Goal: Navigation & Orientation: Find specific page/section

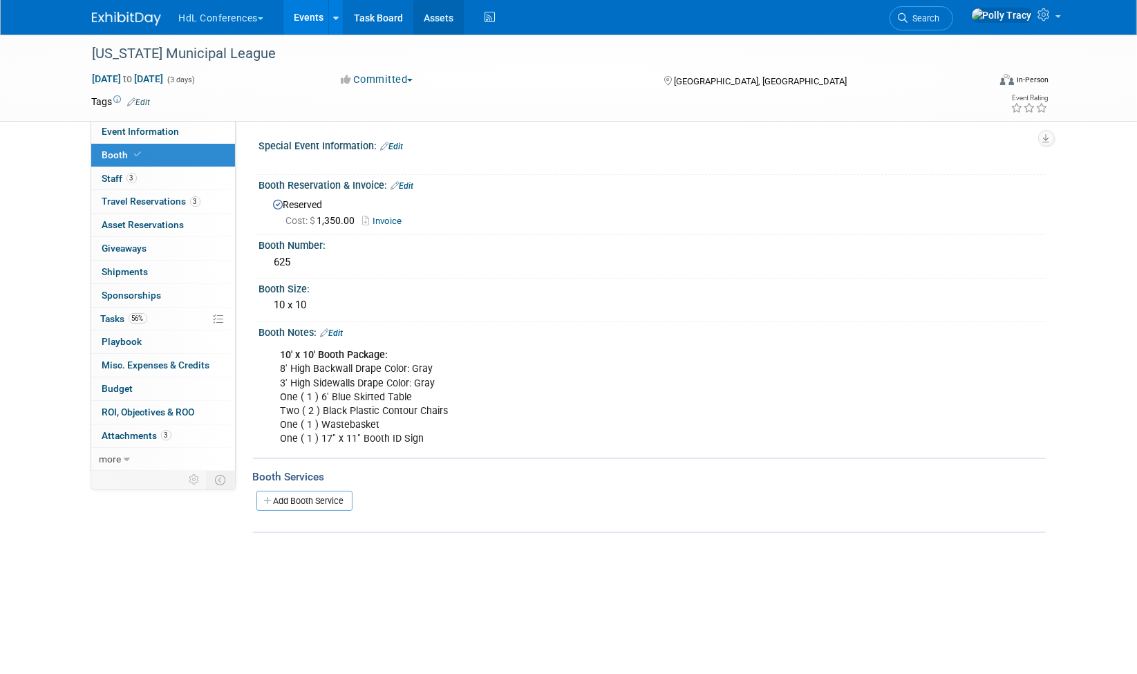
click at [438, 14] on link "Assets" at bounding box center [438, 17] width 50 height 35
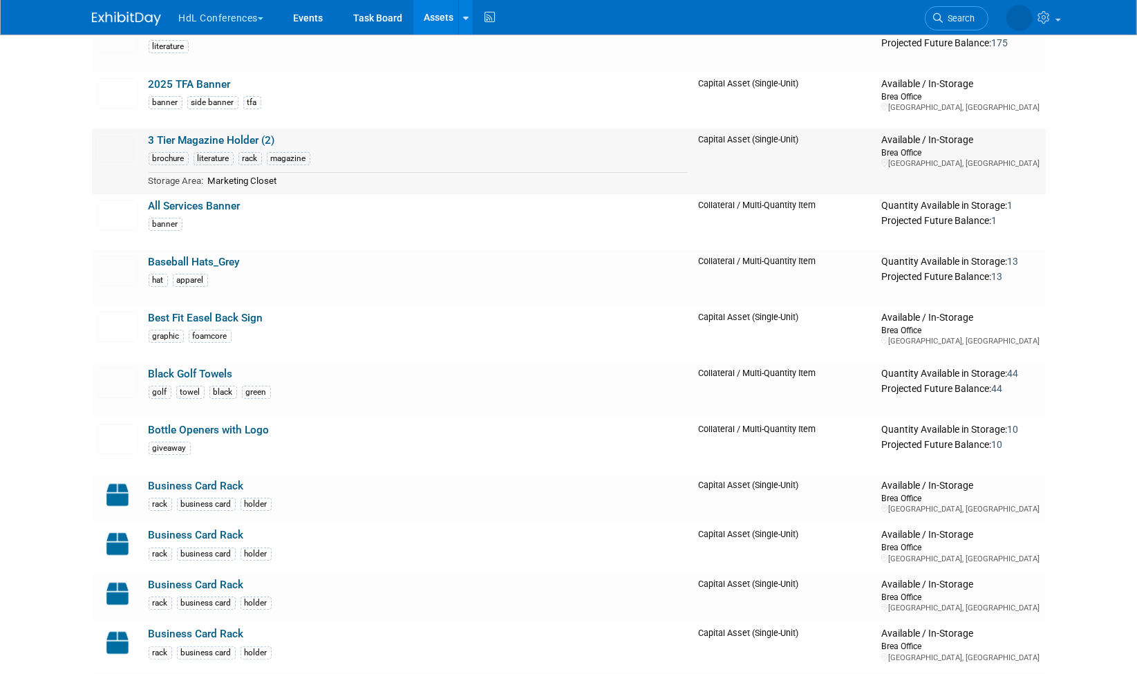
scroll to position [155, 0]
click at [110, 200] on img at bounding box center [117, 215] width 40 height 30
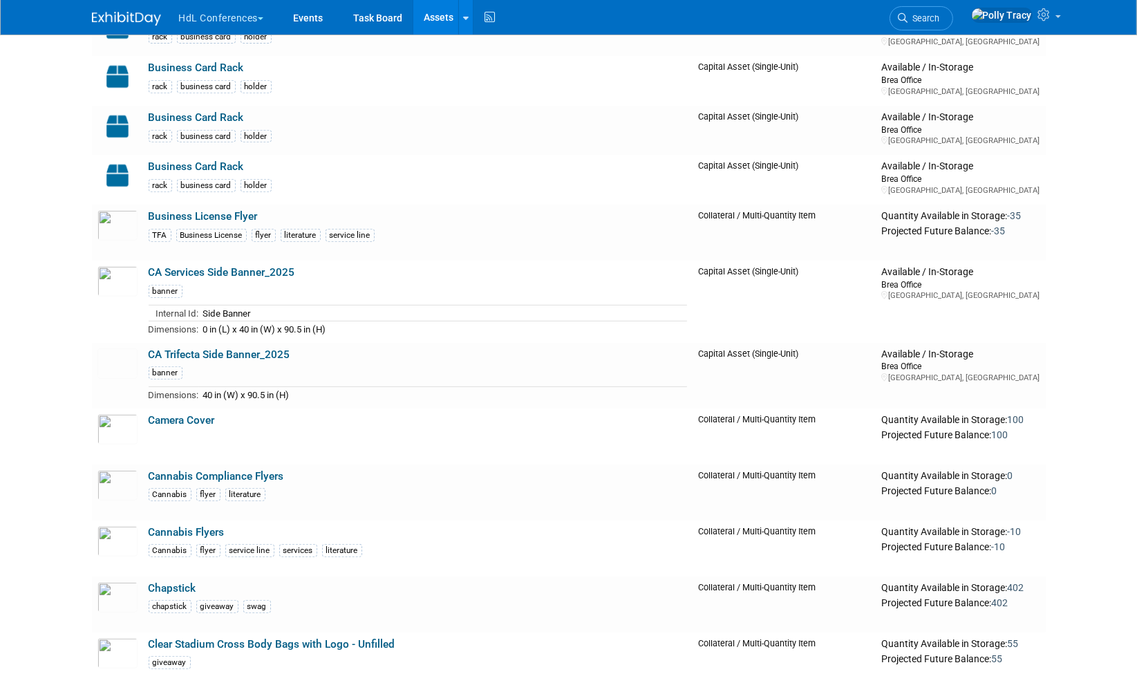
scroll to position [723, 0]
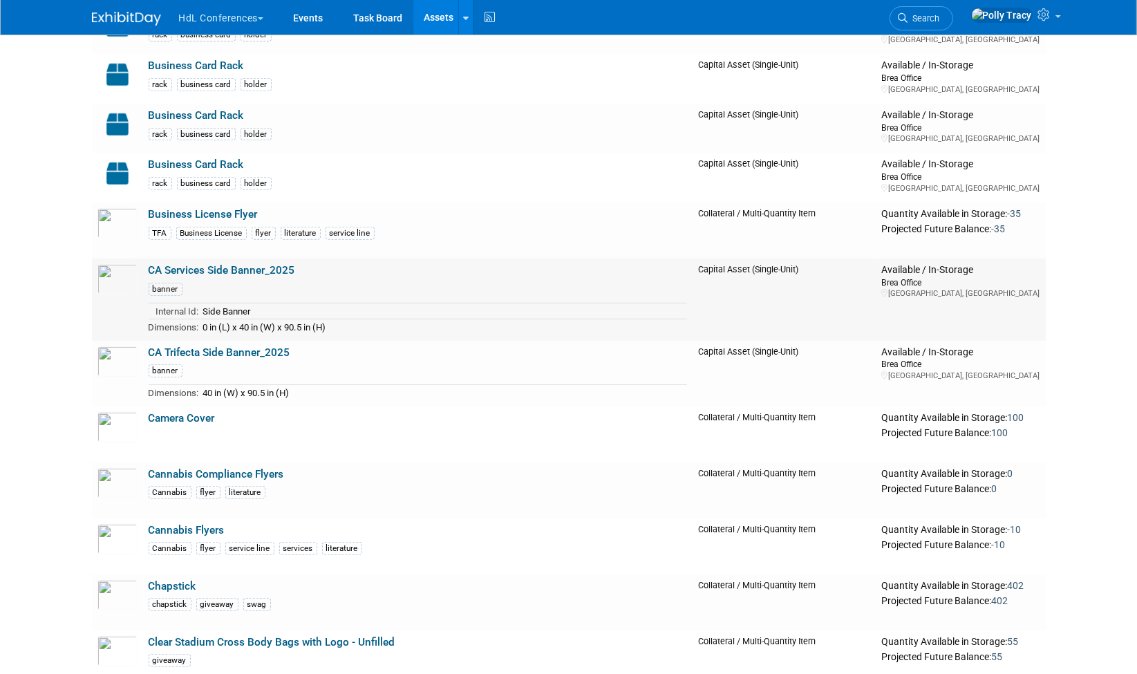
click at [208, 266] on link "CA Services Side Banner_2025" at bounding box center [222, 270] width 146 height 12
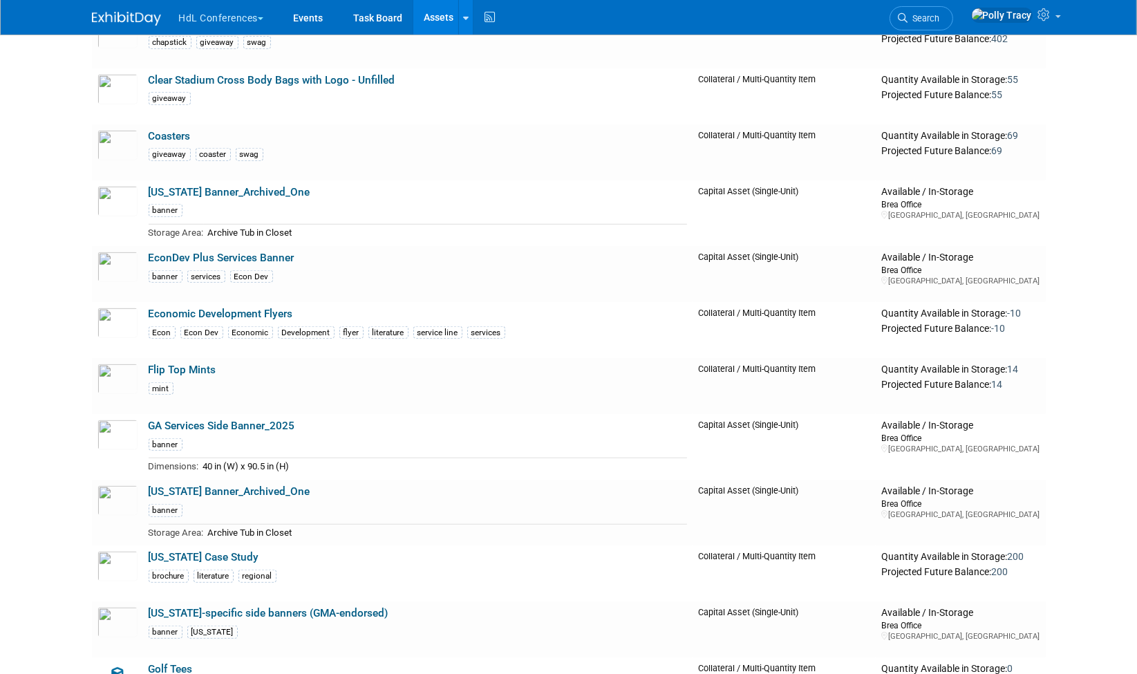
scroll to position [1286, 0]
click at [215, 251] on link "EconDev Plus Services Banner" at bounding box center [222, 257] width 146 height 12
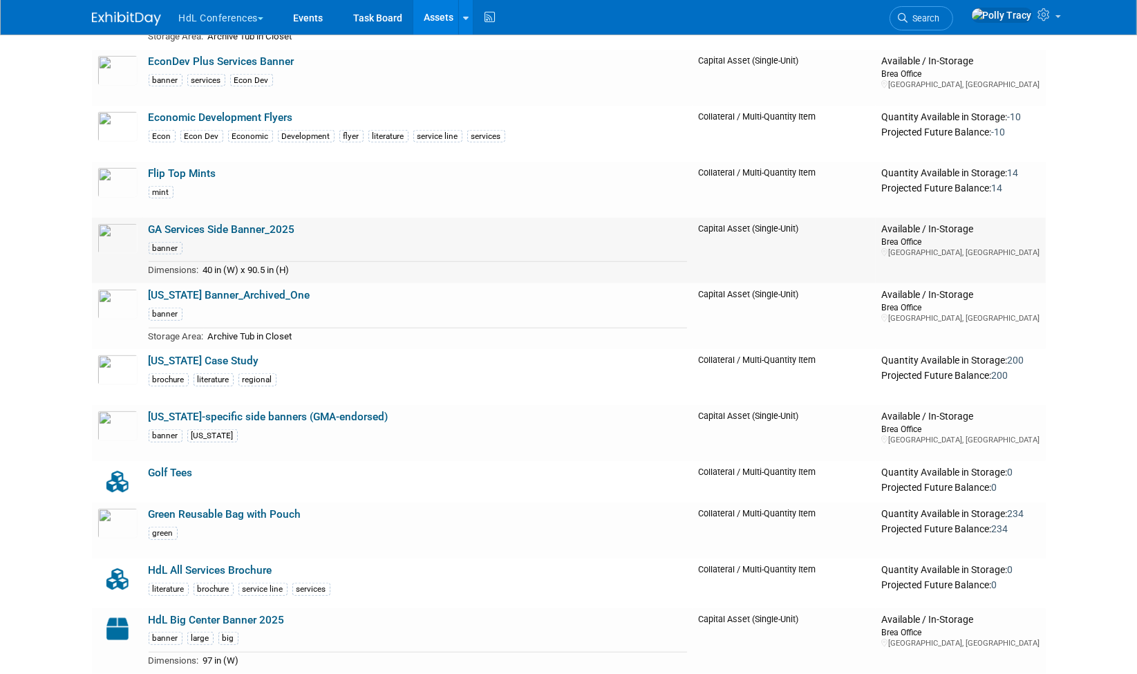
scroll to position [1482, 0]
click at [216, 289] on link "Georgia Banner_Archived_One" at bounding box center [230, 294] width 162 height 12
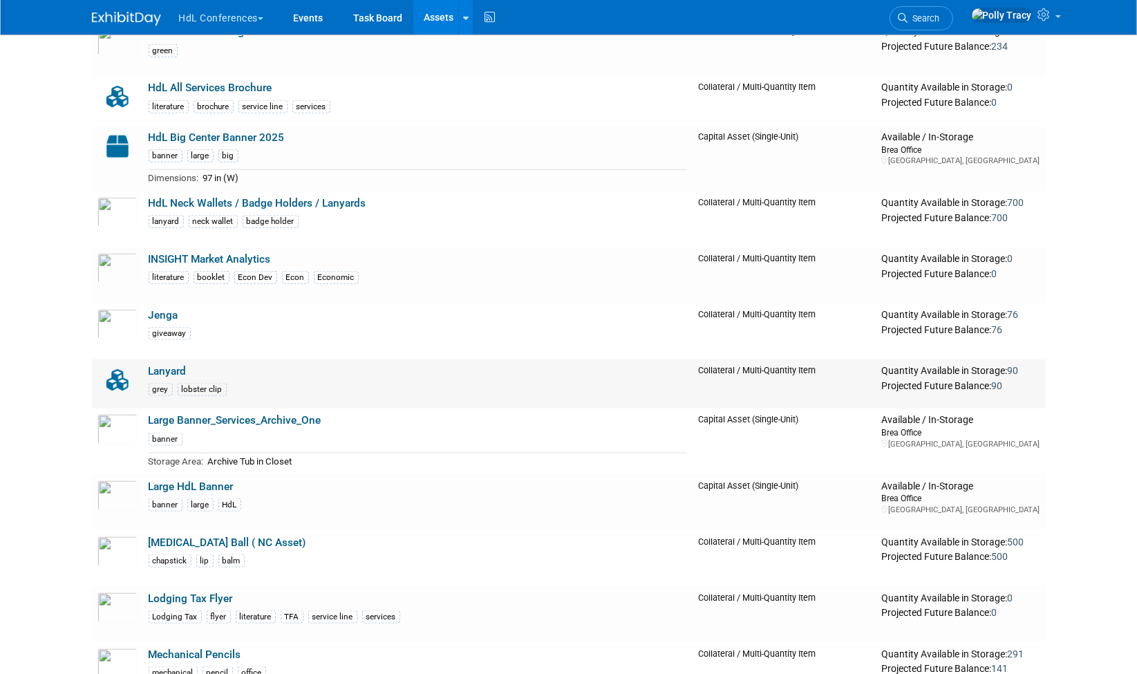
scroll to position [1964, 0]
click at [216, 413] on link "Large Banner_Services_Archive_One" at bounding box center [235, 419] width 173 height 12
click at [193, 479] on link "Large HdL Banner" at bounding box center [191, 485] width 85 height 12
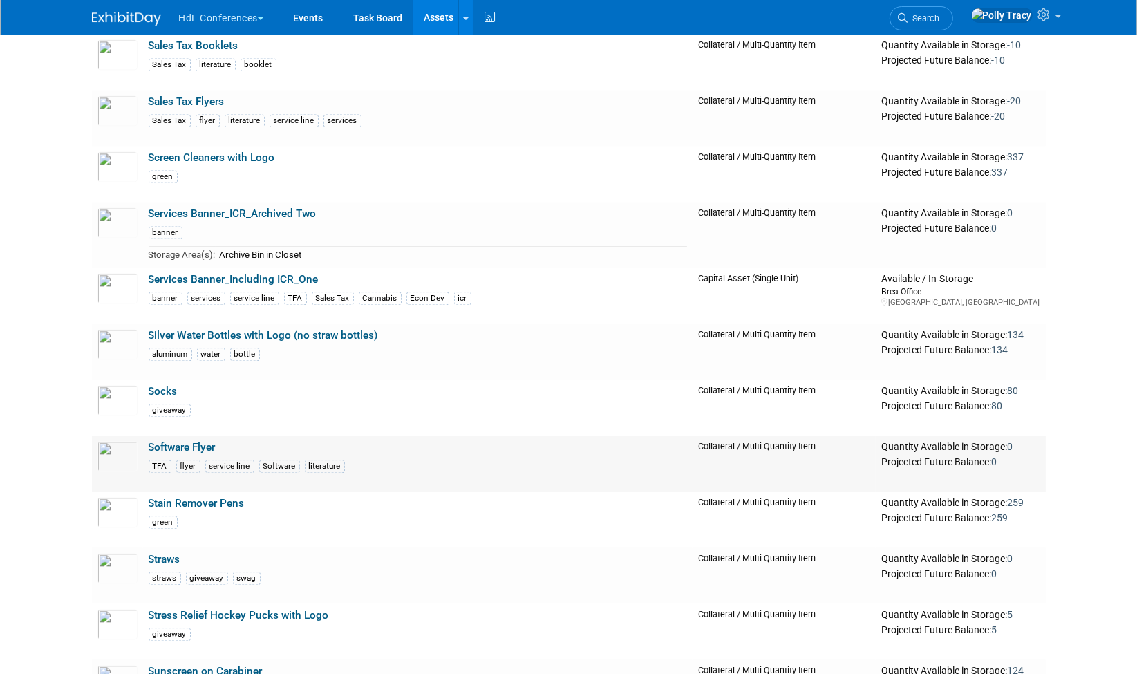
scroll to position [3575, 0]
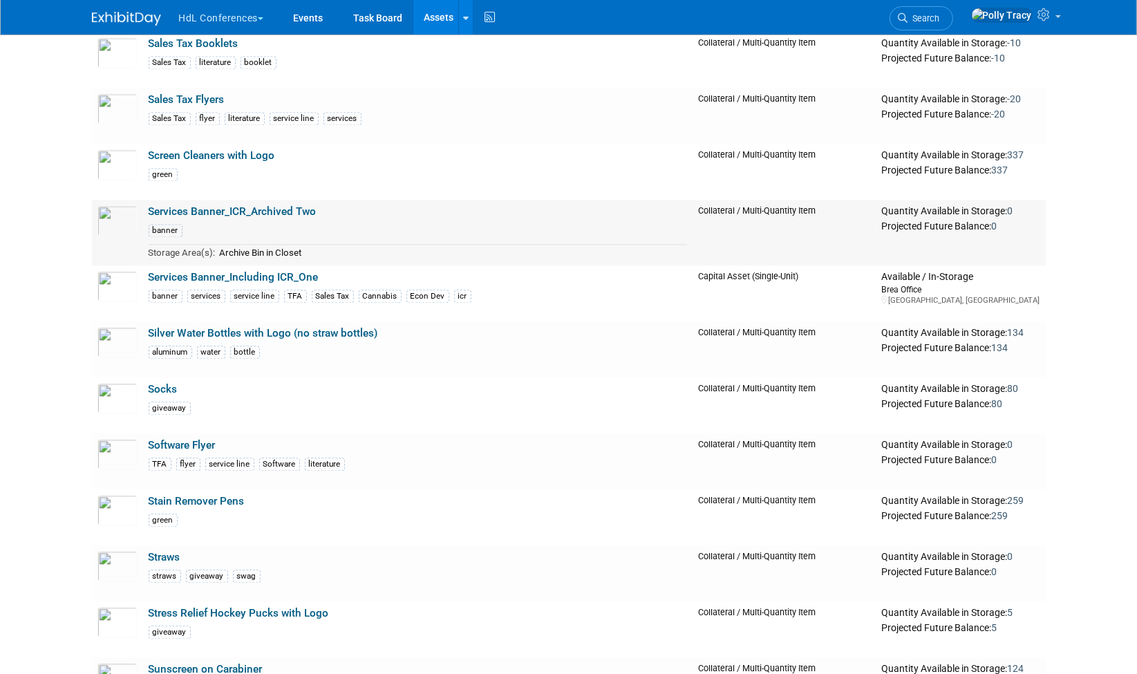
click at [234, 205] on link "Services Banner_ICR_Archived Two" at bounding box center [233, 211] width 168 height 12
click at [254, 271] on link "Services Banner_Including ICR_One" at bounding box center [234, 277] width 170 height 12
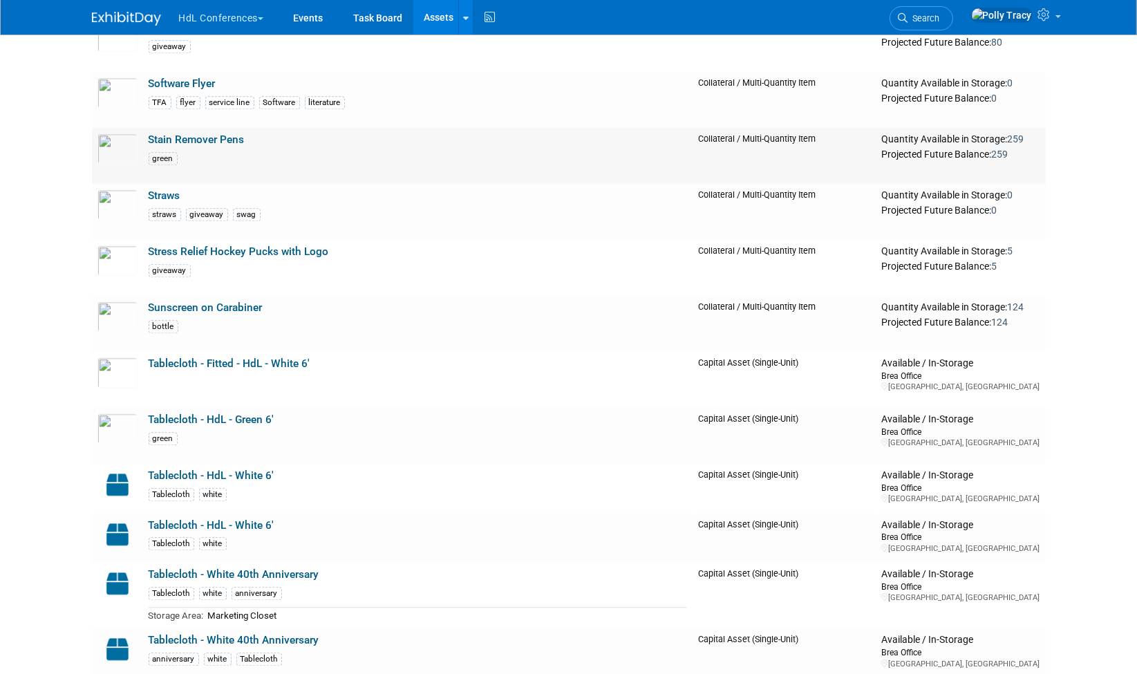
scroll to position [3941, 0]
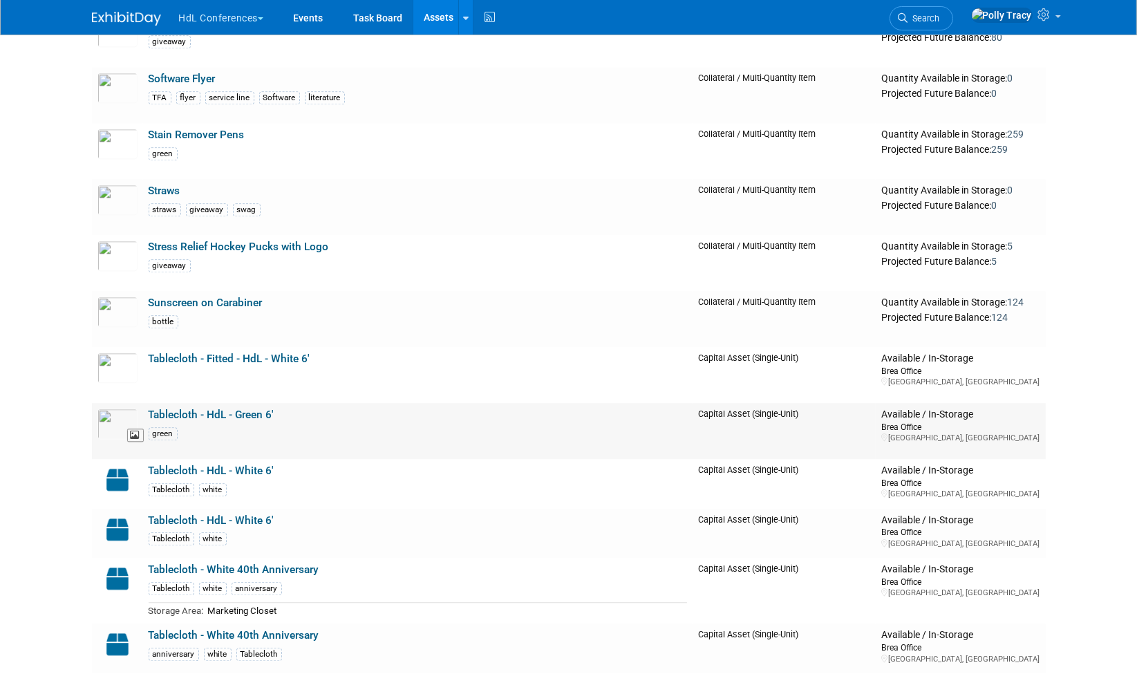
click at [120, 418] on img at bounding box center [117, 423] width 40 height 30
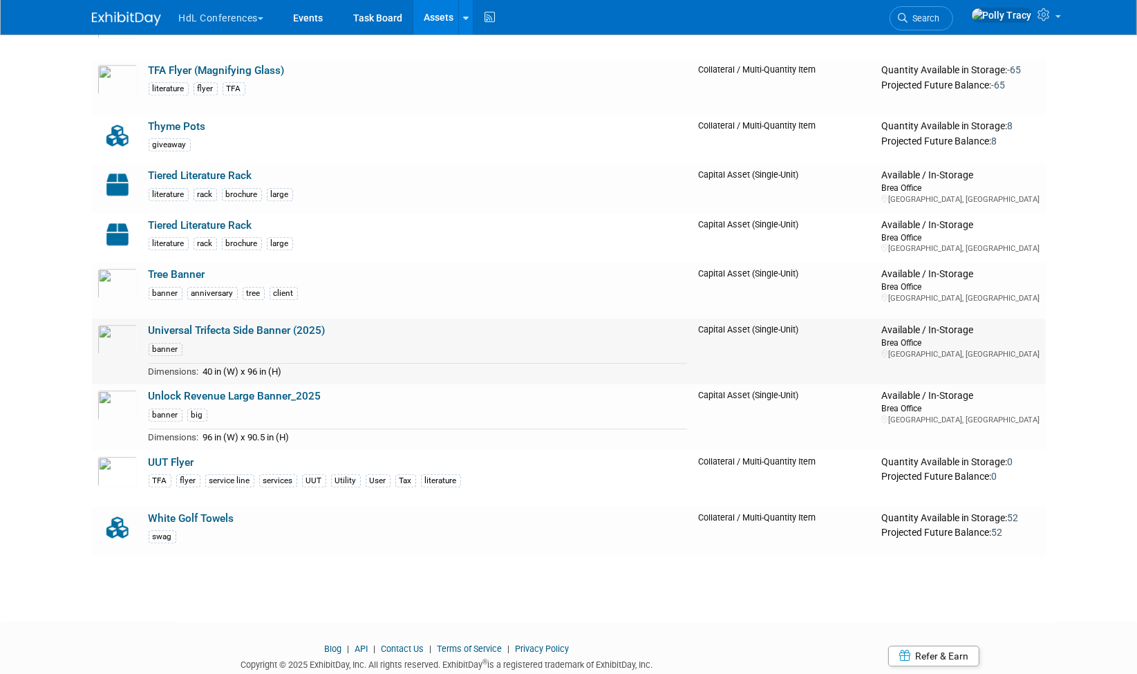
scroll to position [4619, 0]
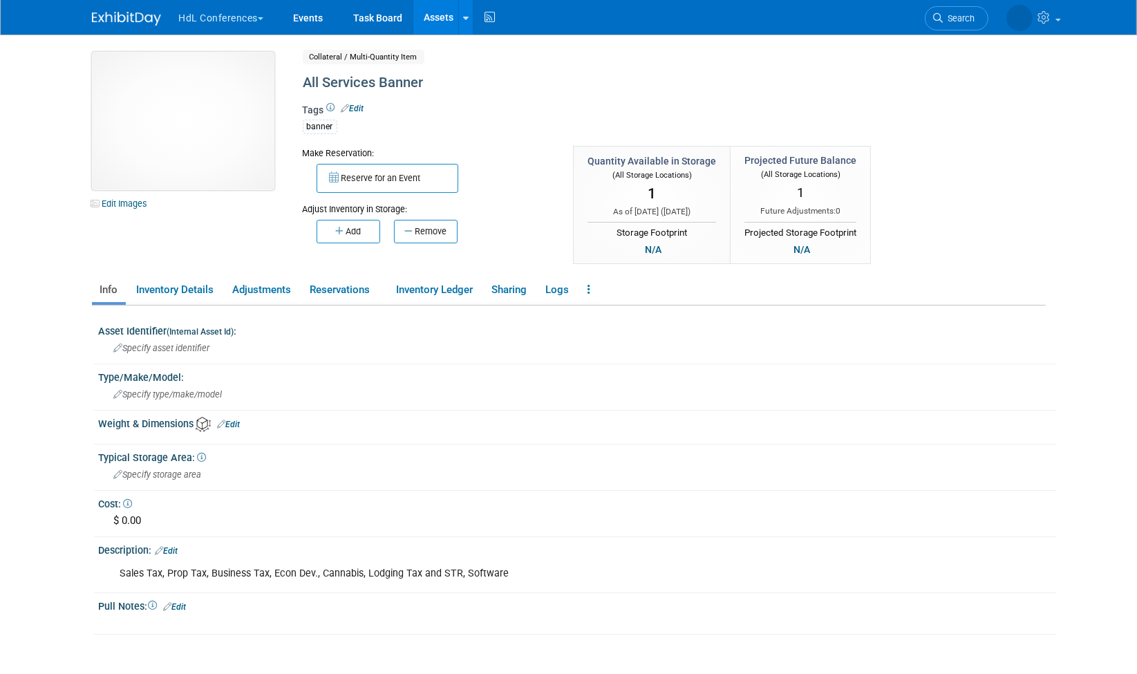
click at [180, 95] on img at bounding box center [183, 121] width 182 height 138
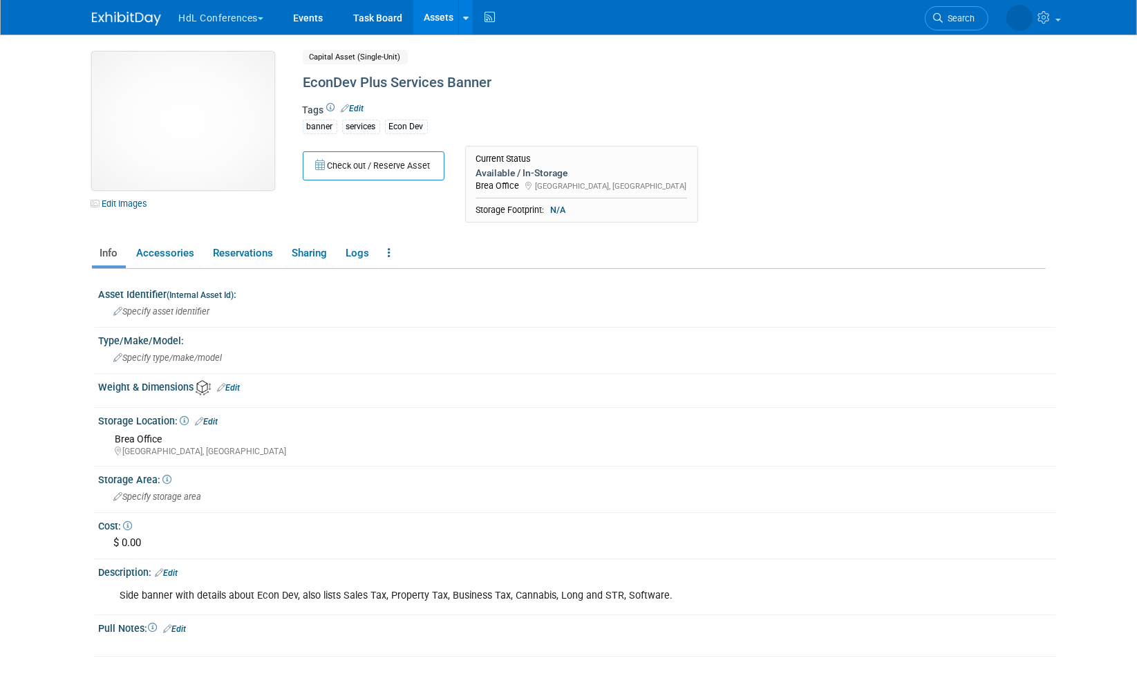
click at [223, 115] on img at bounding box center [183, 121] width 182 height 138
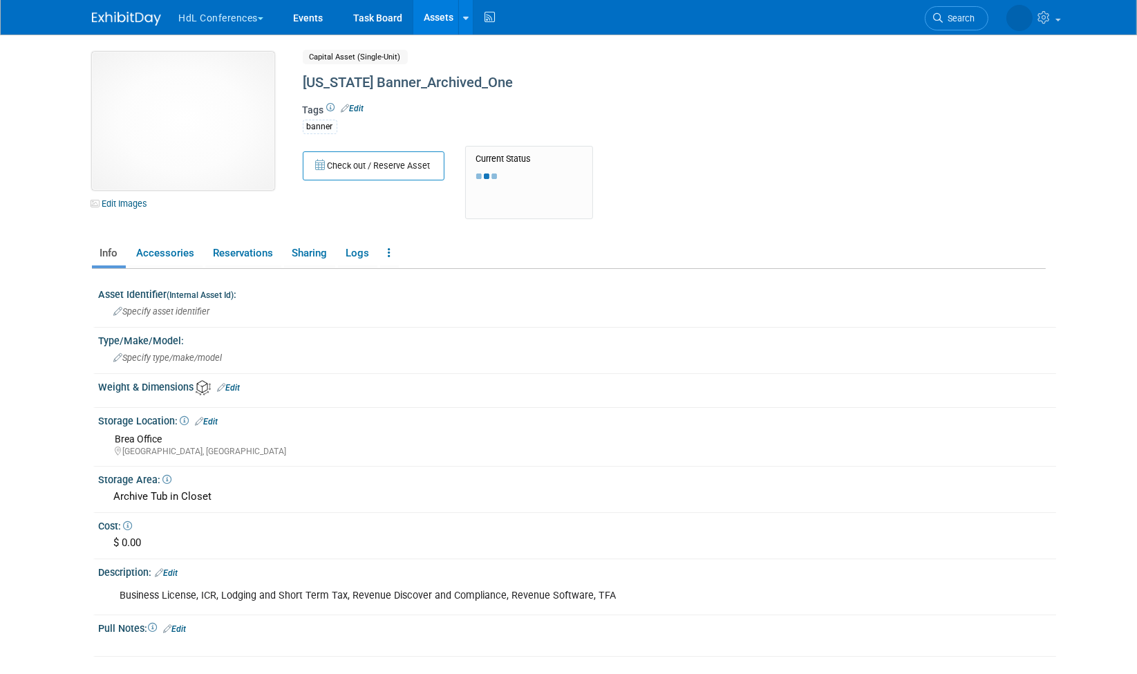
click at [199, 110] on img at bounding box center [183, 121] width 182 height 138
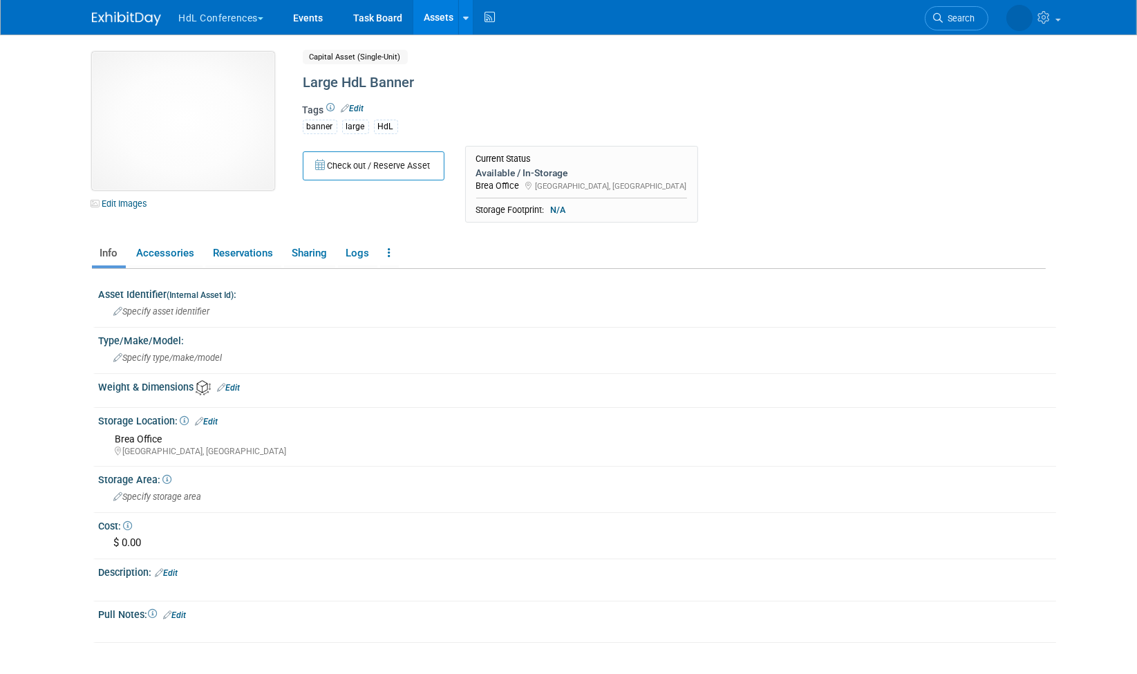
click at [193, 130] on img at bounding box center [183, 121] width 182 height 138
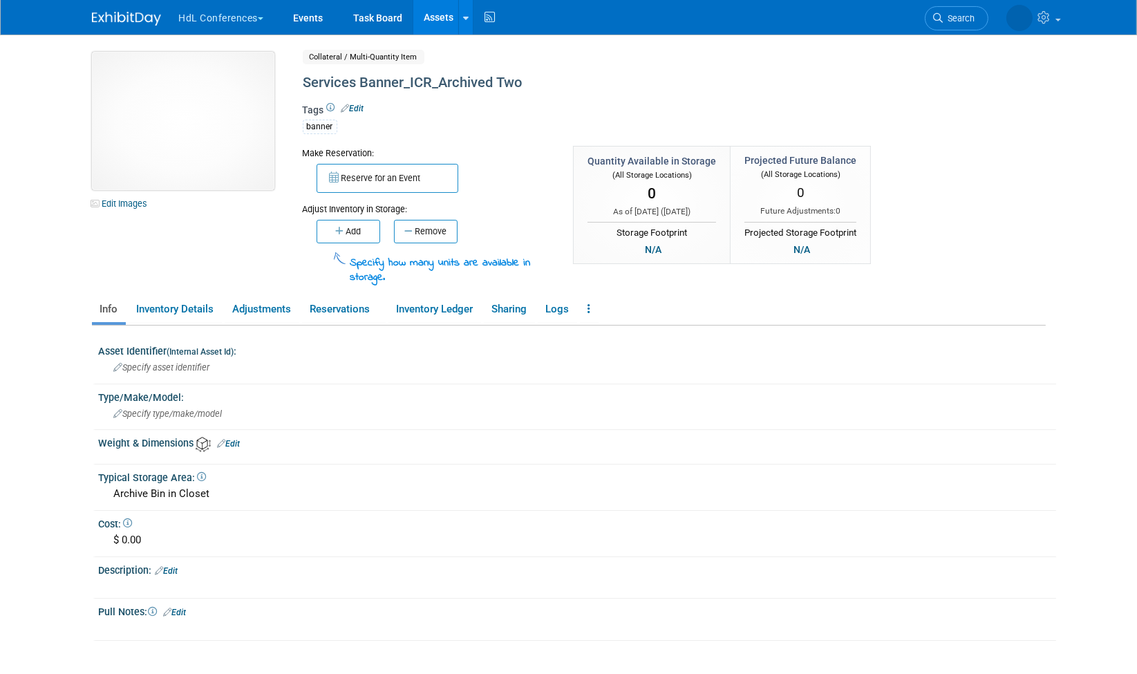
click at [194, 122] on img at bounding box center [183, 121] width 182 height 138
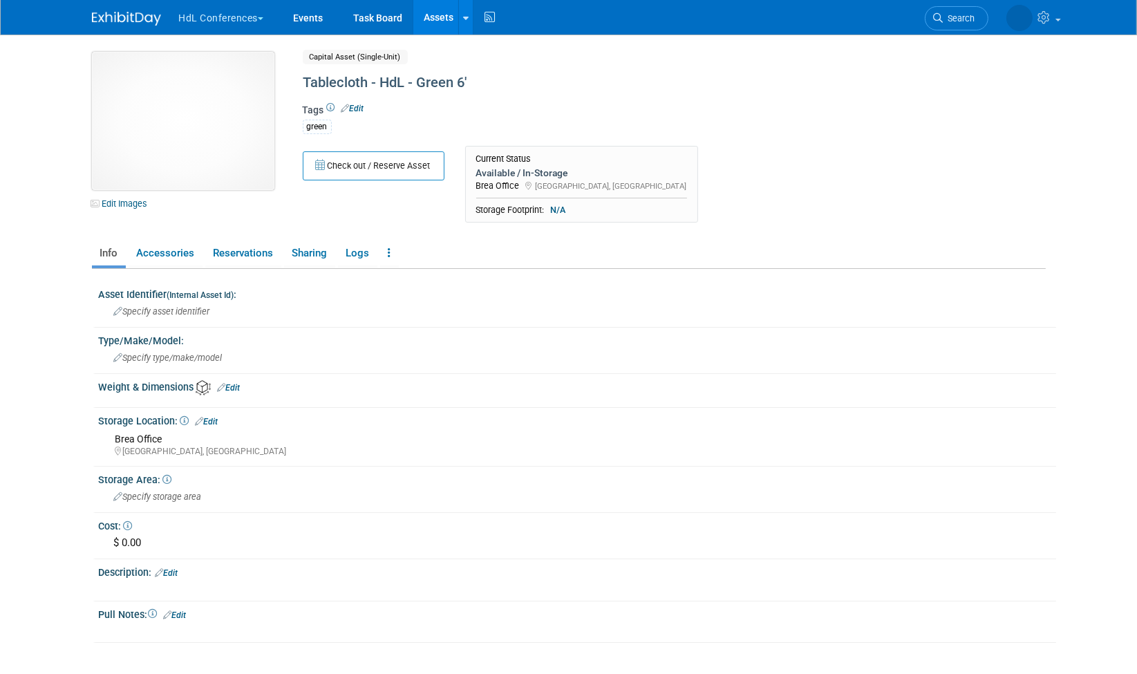
click at [225, 132] on img at bounding box center [183, 121] width 182 height 138
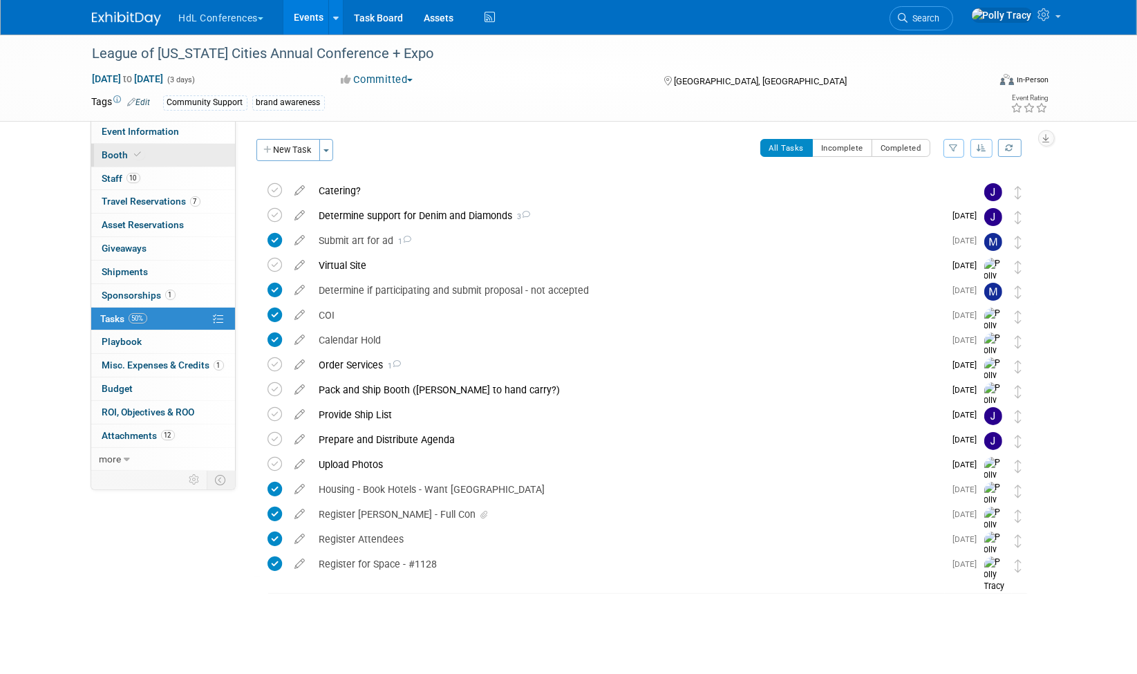
click at [116, 156] on span "Booth" at bounding box center [123, 154] width 42 height 11
